Goal: Task Accomplishment & Management: Manage account settings

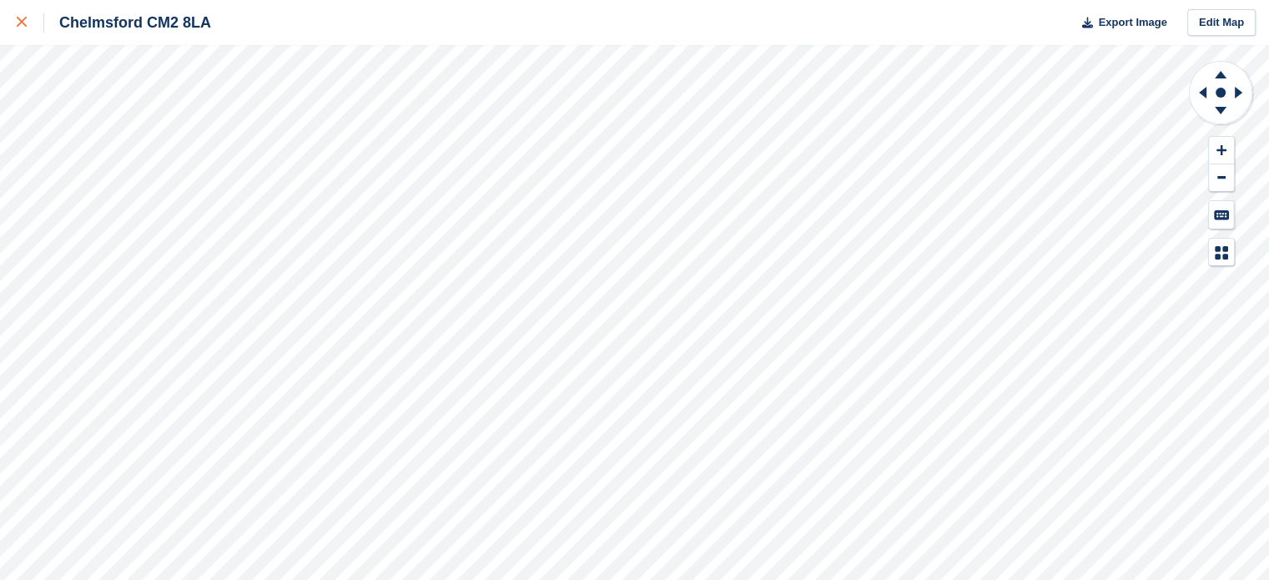
click at [23, 23] on icon at bounding box center [22, 22] width 10 height 10
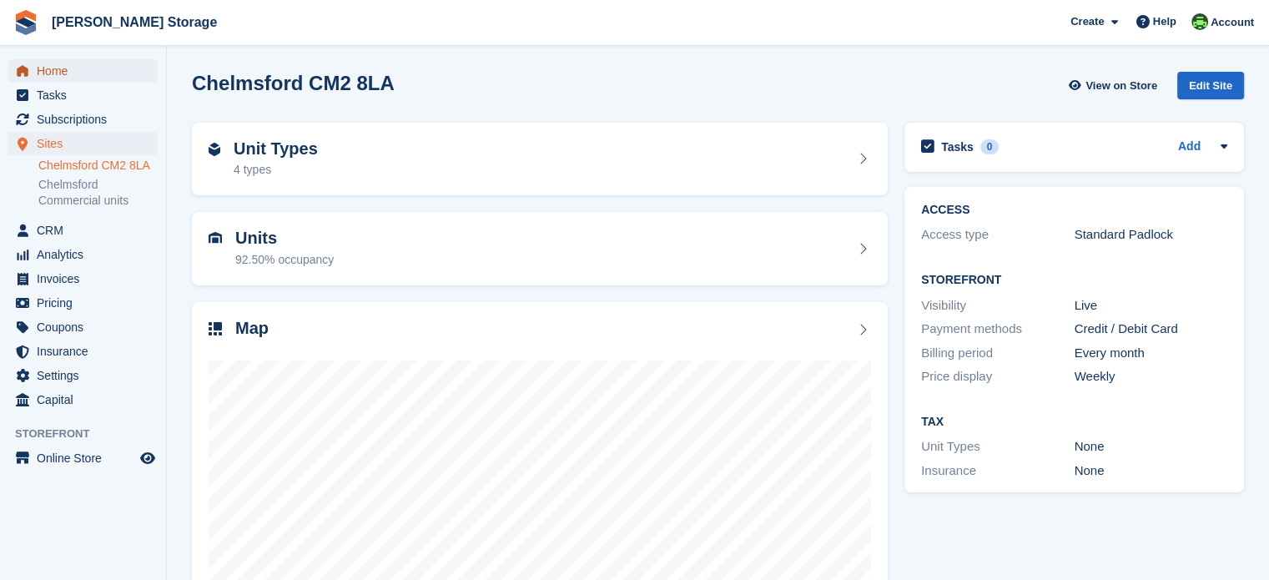
click at [49, 68] on span "Home" at bounding box center [87, 70] width 100 height 23
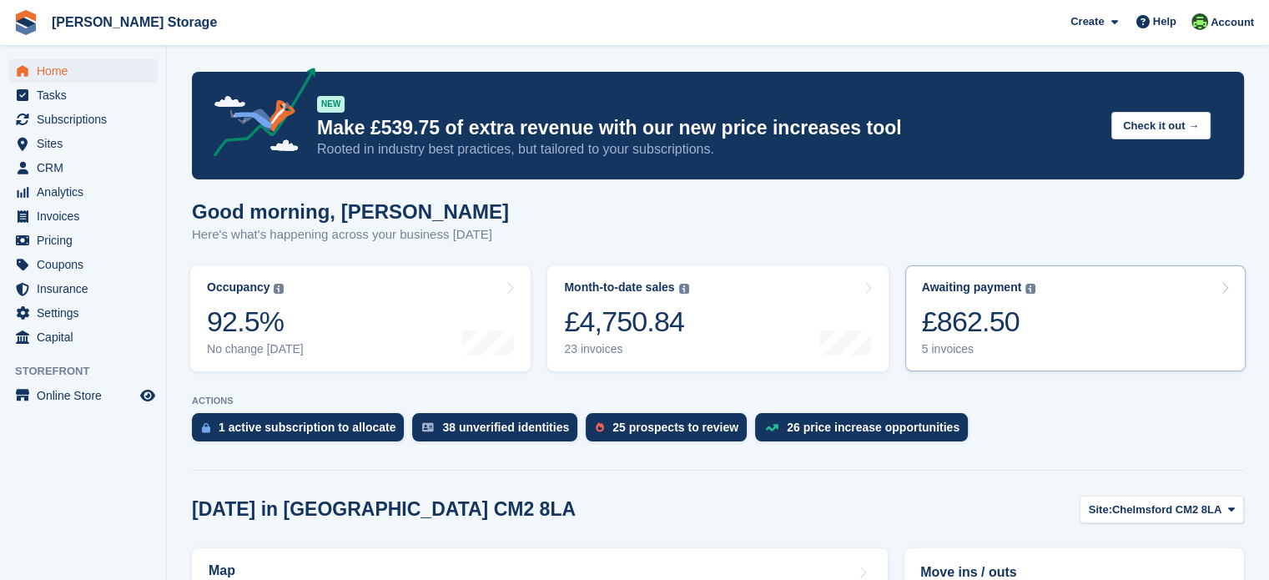
click at [979, 337] on div "£862.50" at bounding box center [979, 321] width 114 height 34
